Goal: Find specific page/section: Find specific page/section

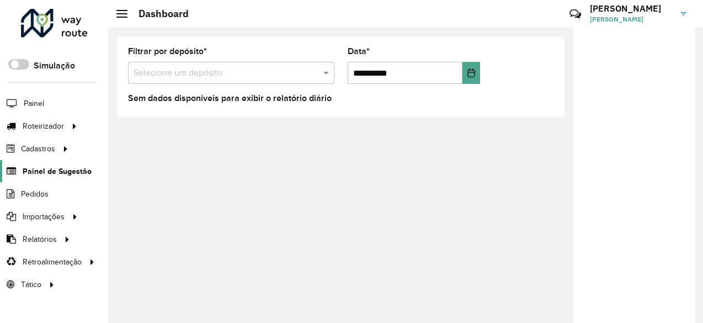
click at [61, 173] on span "Painel de Sugestão" at bounding box center [57, 172] width 69 height 12
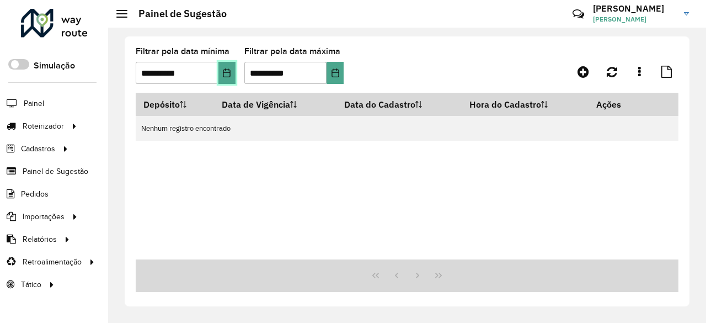
click at [227, 78] on button "Choose Date" at bounding box center [226, 73] width 17 height 22
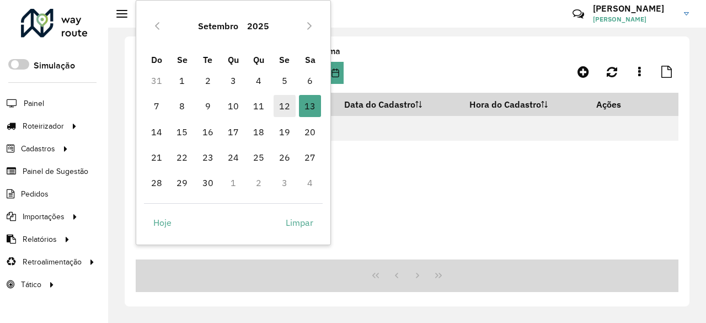
click at [280, 100] on span "12" at bounding box center [285, 106] width 22 height 22
type input "**********"
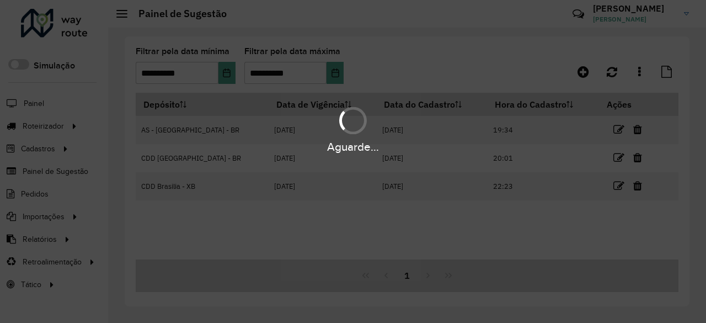
click at [338, 73] on hb-app "Aguarde... Pop-up bloqueado! Seu navegador bloqueou automáticamente a abertura …" at bounding box center [353, 161] width 706 height 323
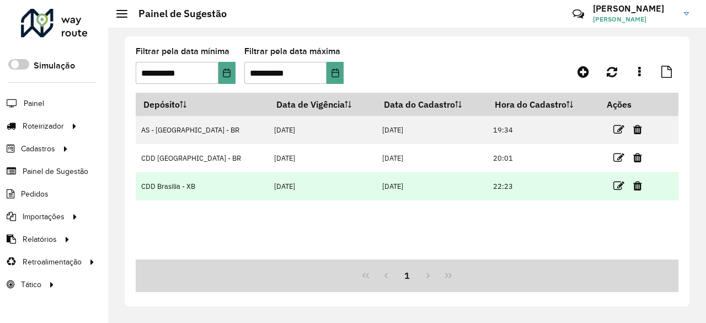
click at [519, 188] on td "22:23" at bounding box center [542, 186] width 111 height 28
click at [614, 185] on icon at bounding box center [618, 185] width 11 height 11
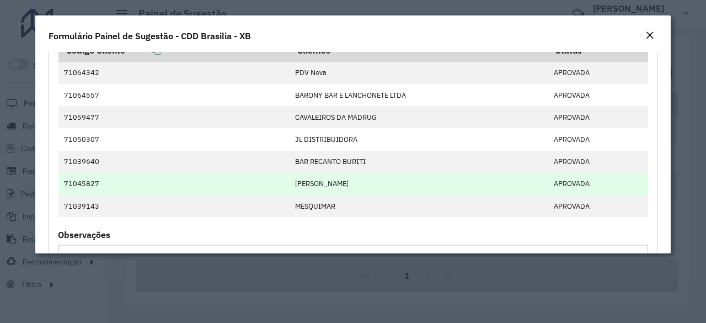
scroll to position [110, 0]
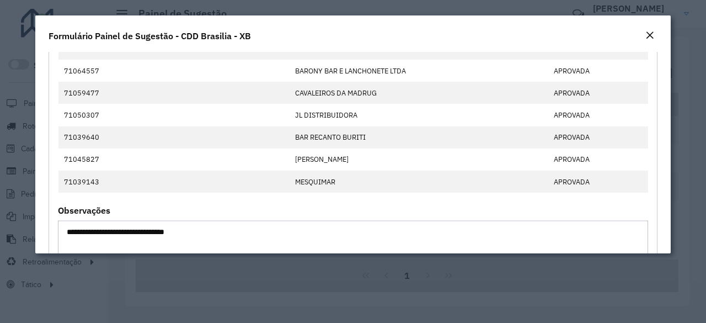
click at [648, 35] on em "Close" at bounding box center [649, 35] width 9 height 9
